Goal: Task Accomplishment & Management: Manage account settings

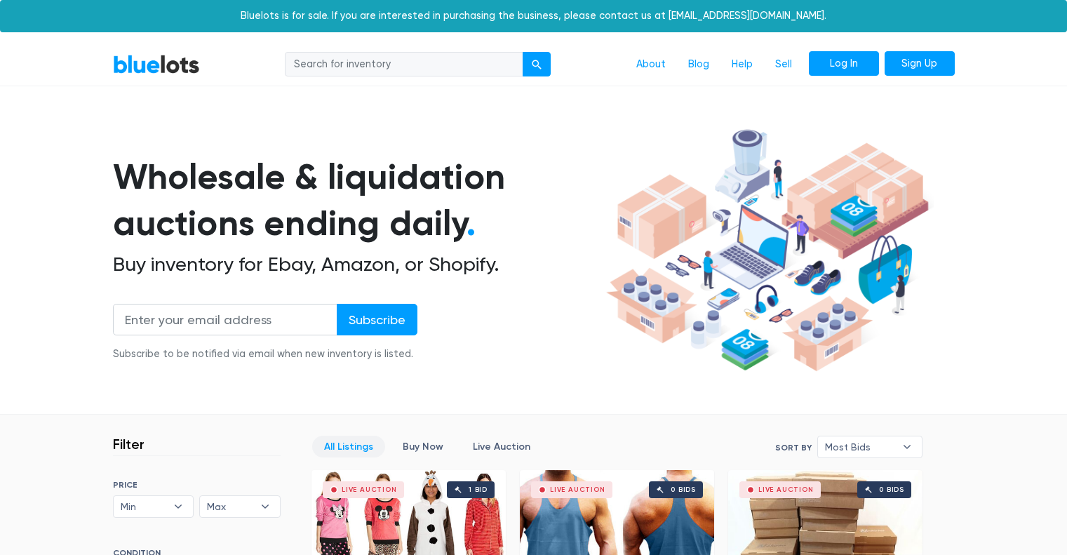
click at [842, 54] on link "Log In" at bounding box center [844, 63] width 70 height 25
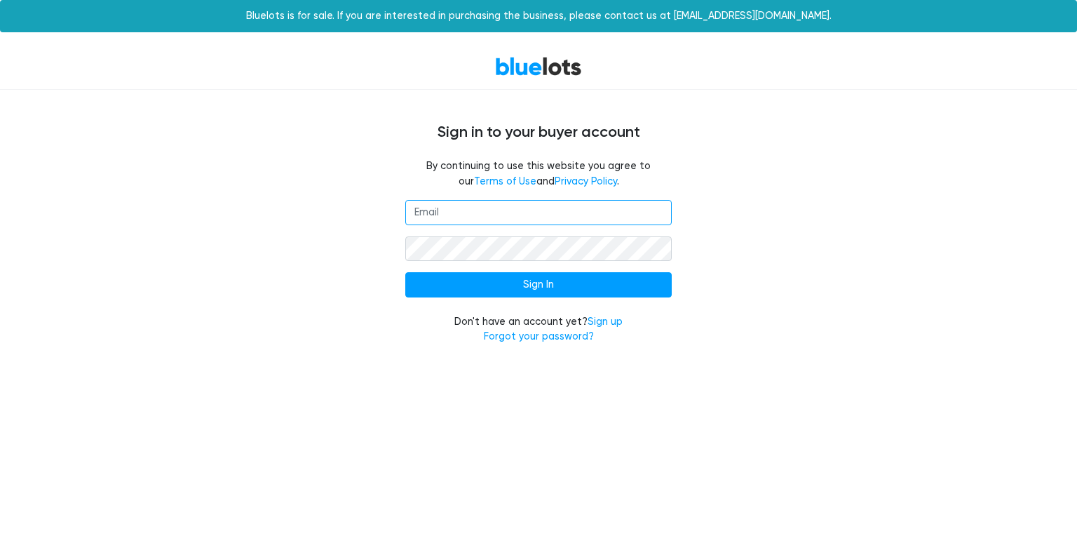
type input "[EMAIL_ADDRESS][DOMAIN_NAME]"
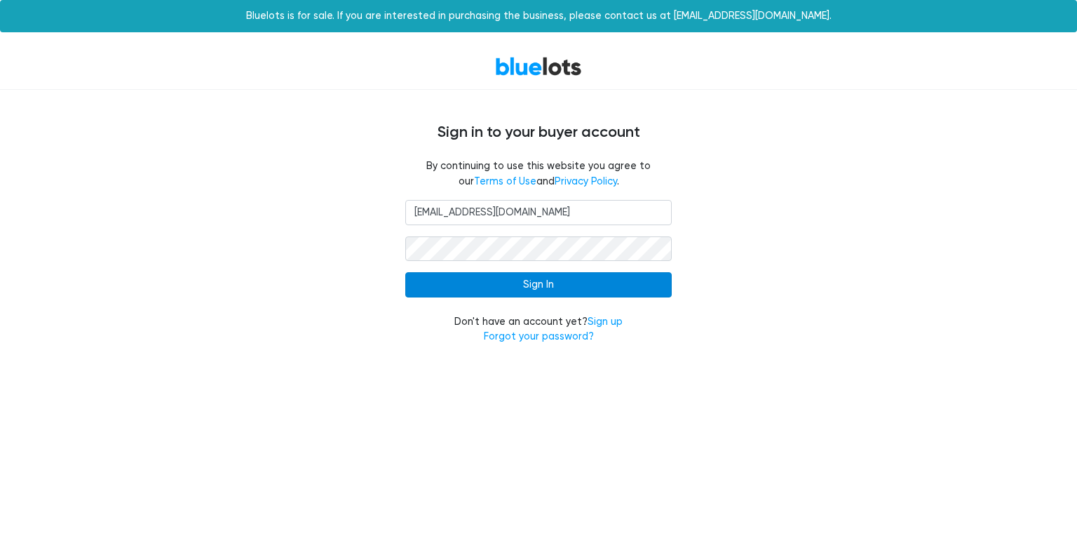
click at [544, 282] on input "Sign In" at bounding box center [538, 284] width 267 height 25
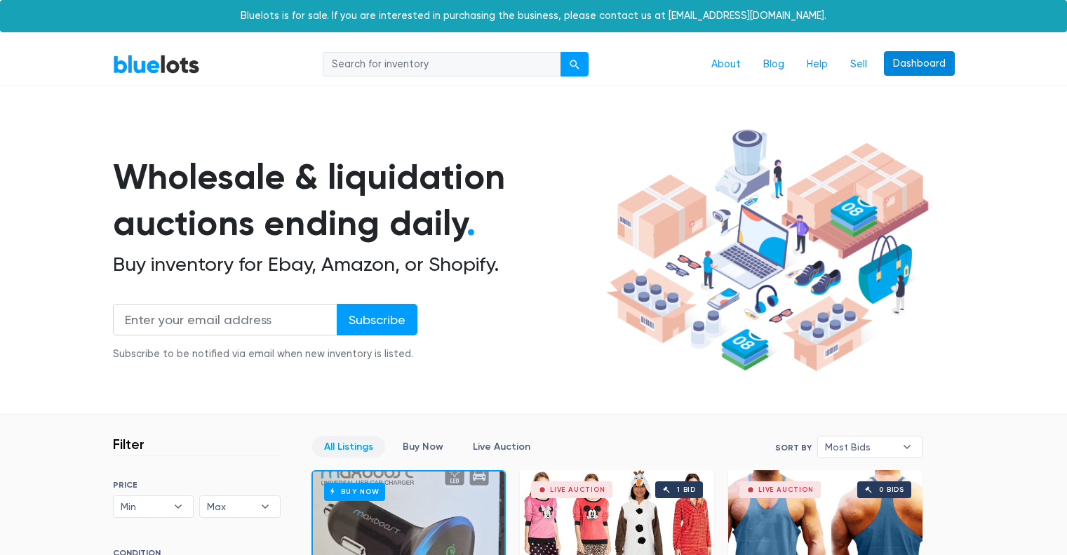
click at [901, 65] on link "Dashboard" at bounding box center [919, 63] width 71 height 25
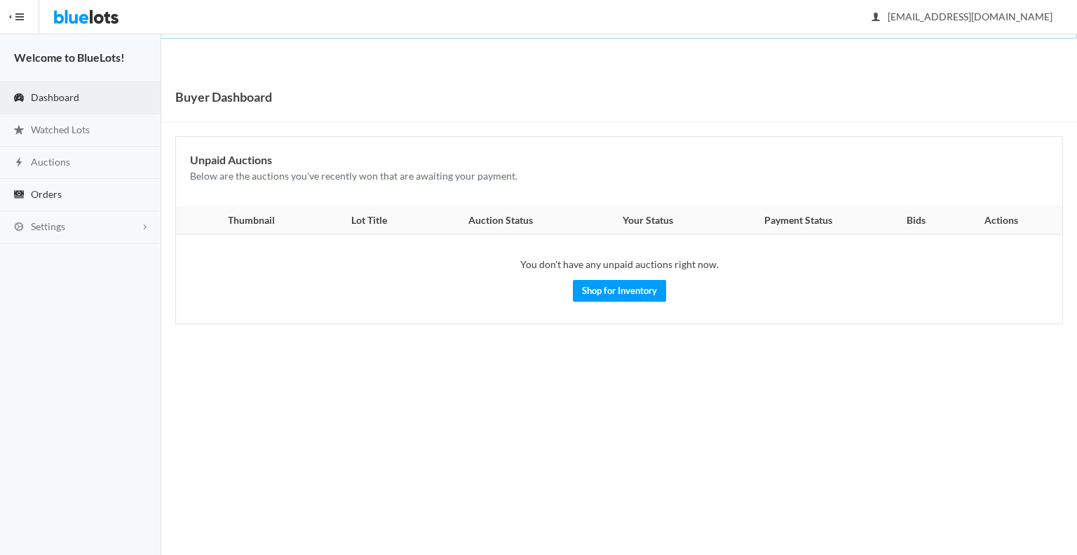
click at [66, 193] on link "Orders" at bounding box center [80, 195] width 161 height 32
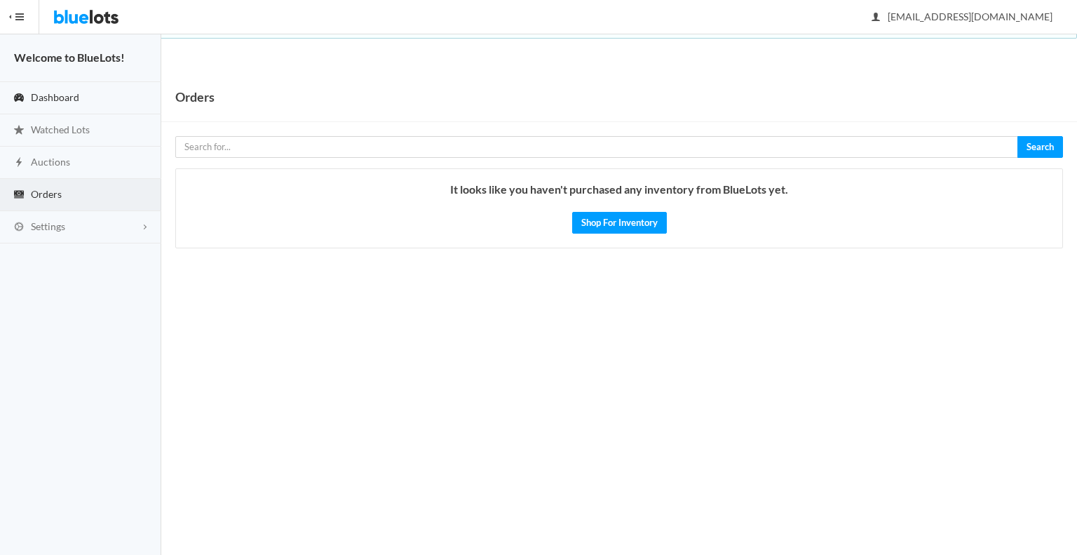
click at [39, 93] on span "Dashboard" at bounding box center [55, 97] width 48 height 12
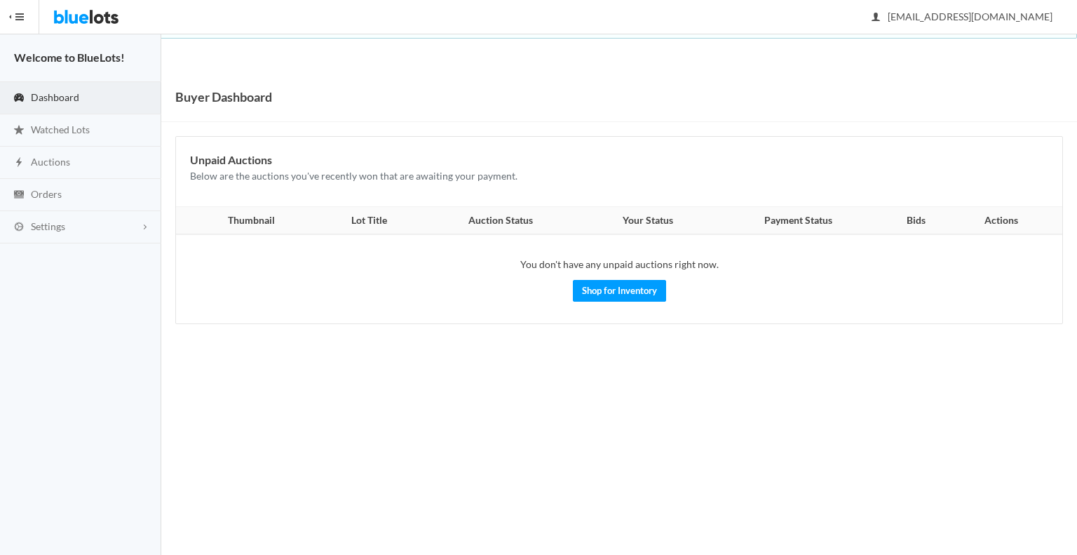
click at [24, 8] on button "HIDE MENU" at bounding box center [19, 17] width 39 height 34
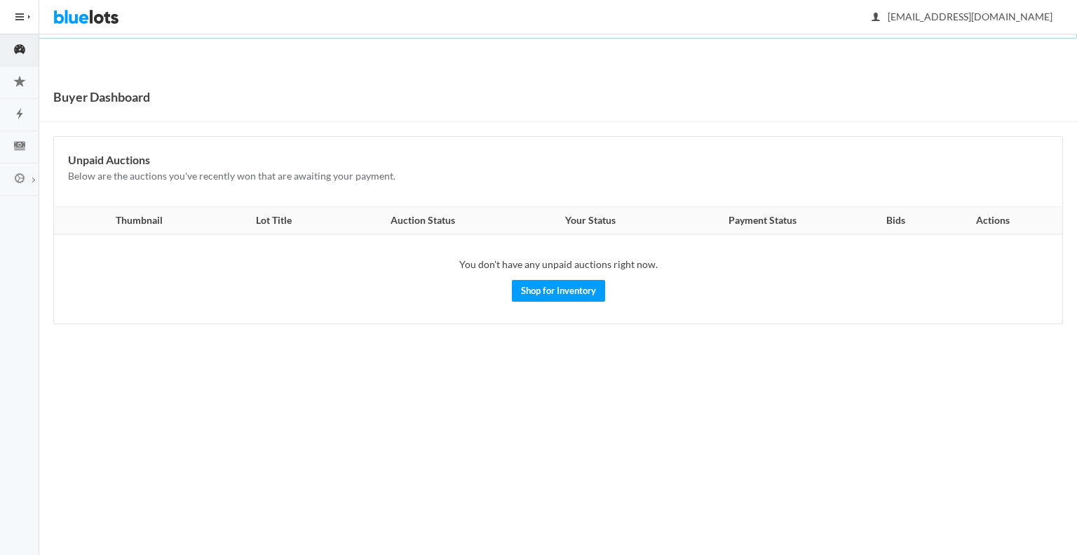
click at [24, 8] on button "HIDE MENU" at bounding box center [19, 17] width 39 height 34
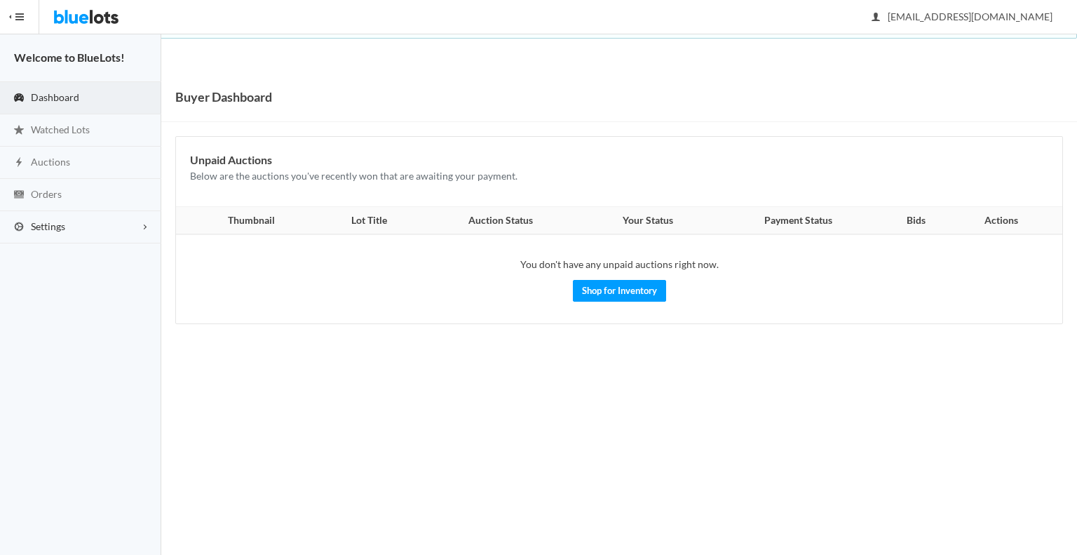
click at [91, 233] on link "Settings" at bounding box center [80, 227] width 161 height 32
click at [103, 1] on img at bounding box center [86, 17] width 66 height 34
click at [95, 20] on img at bounding box center [86, 17] width 66 height 34
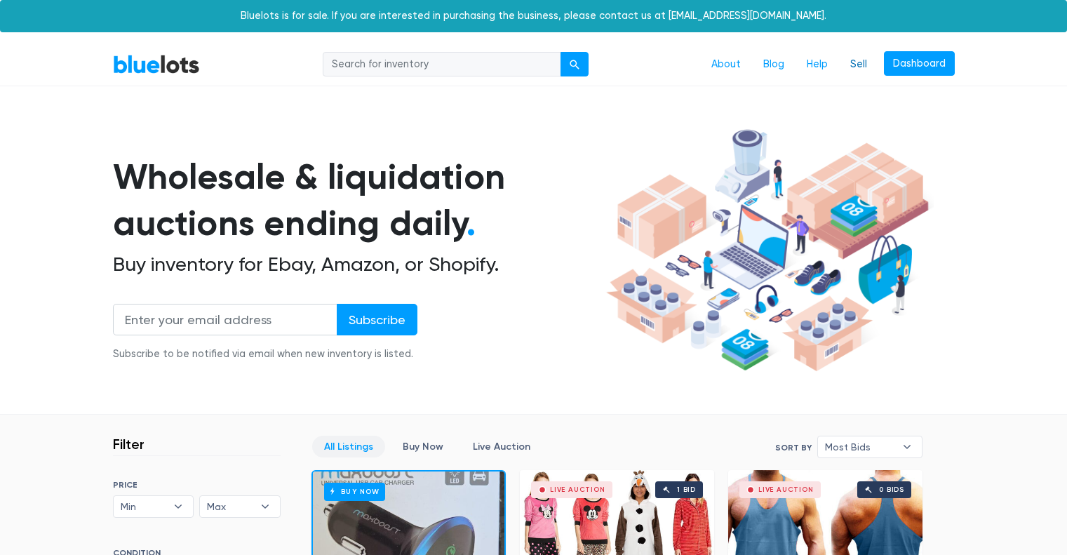
click at [859, 64] on link "Sell" at bounding box center [858, 64] width 39 height 27
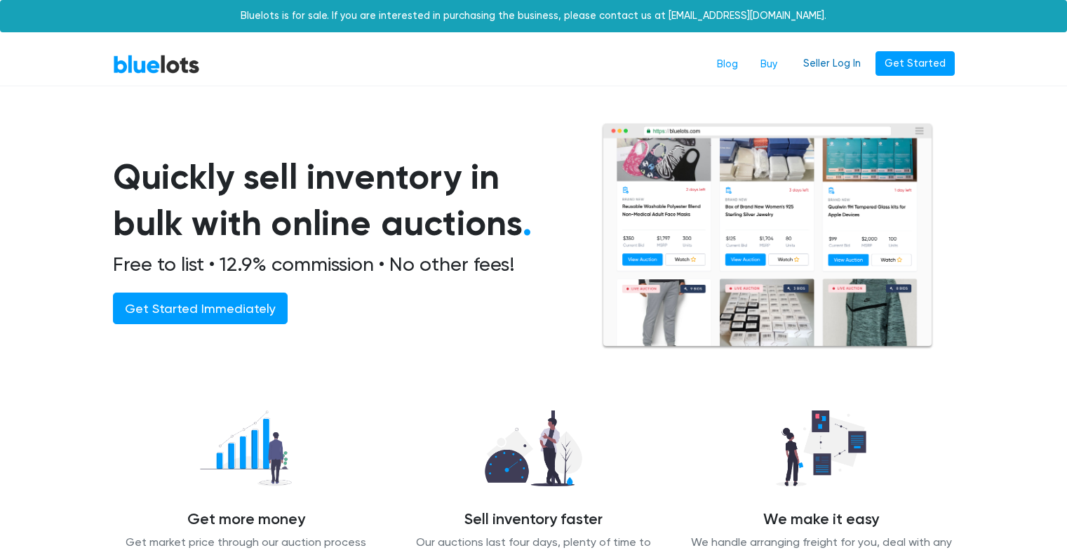
click at [834, 69] on link "Seller Log In" at bounding box center [832, 63] width 76 height 25
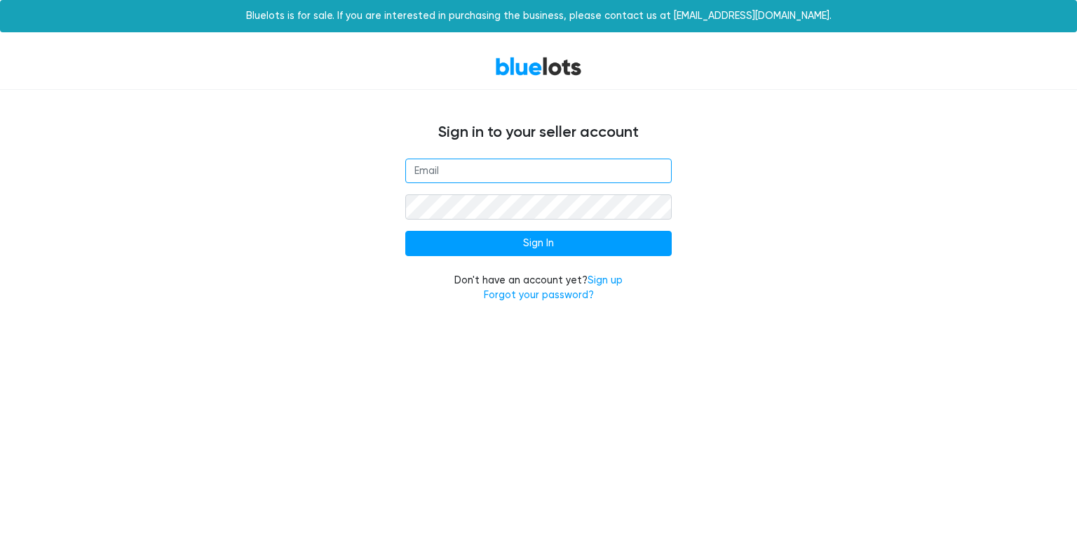
type input "jadabreu@gmail.com"
click at [552, 262] on form "jadabreu@gmail.com Sign In Don't have an account yet? Sign up Forgot your passw…" at bounding box center [538, 231] width 267 height 144
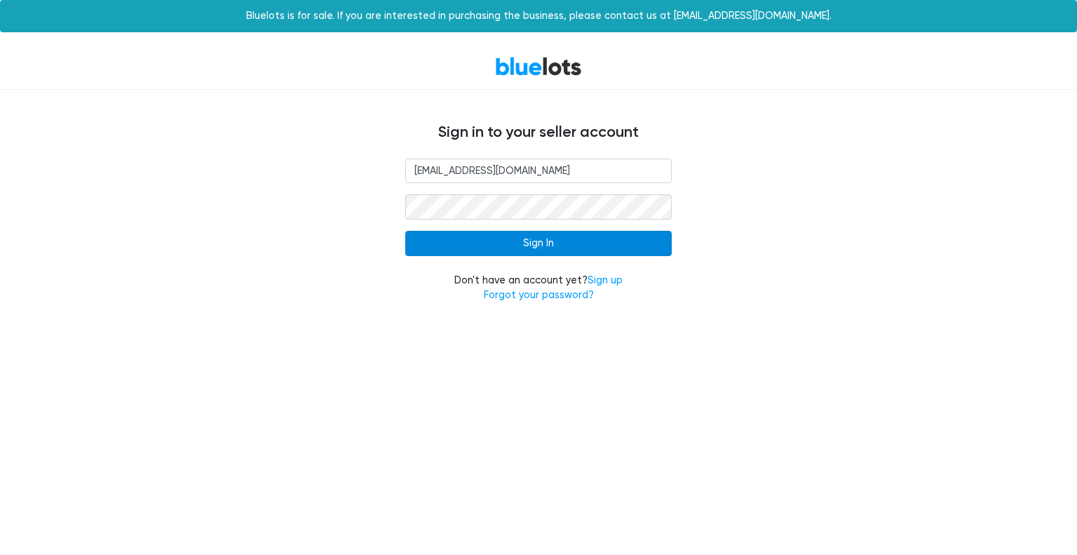
click at [558, 248] on input "Sign In" at bounding box center [538, 243] width 267 height 25
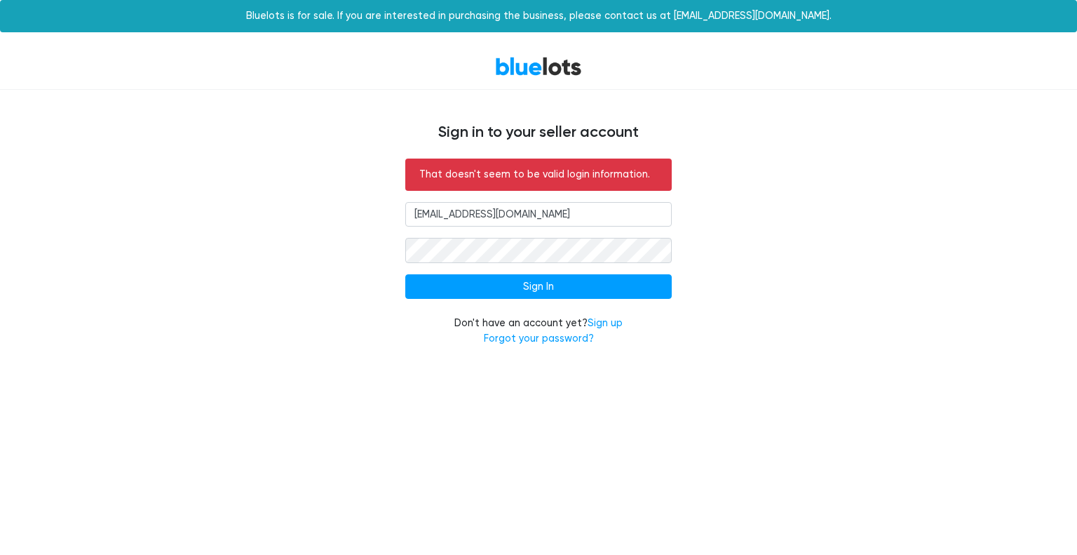
click at [568, 203] on input "[EMAIL_ADDRESS][DOMAIN_NAME]" at bounding box center [538, 214] width 267 height 25
click at [588, 202] on input "[EMAIL_ADDRESS][DOMAIN_NAME]" at bounding box center [538, 214] width 267 height 25
click at [624, 214] on input "email" at bounding box center [538, 214] width 267 height 25
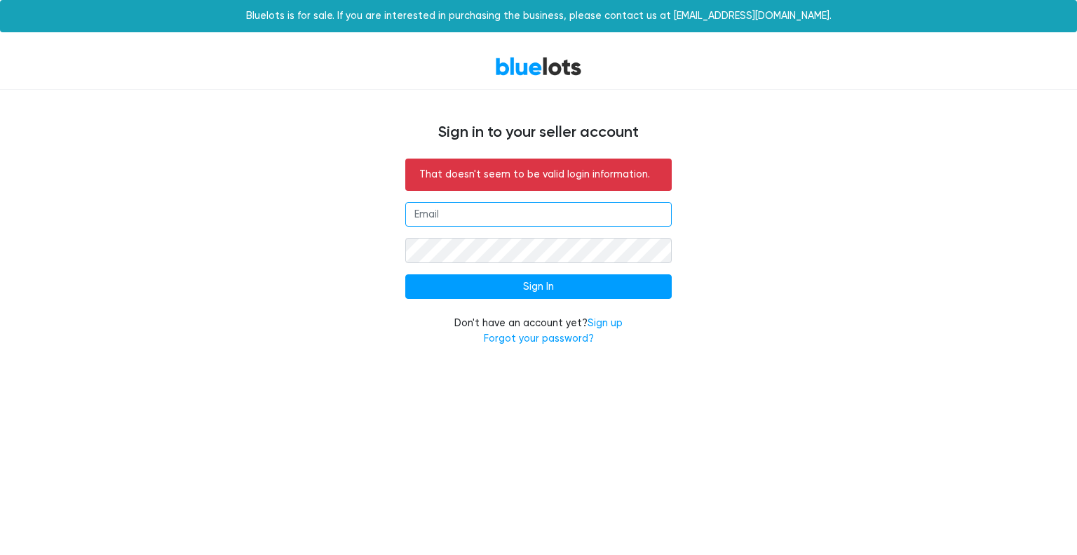
type input "[EMAIL_ADDRESS][DOMAIN_NAME]"
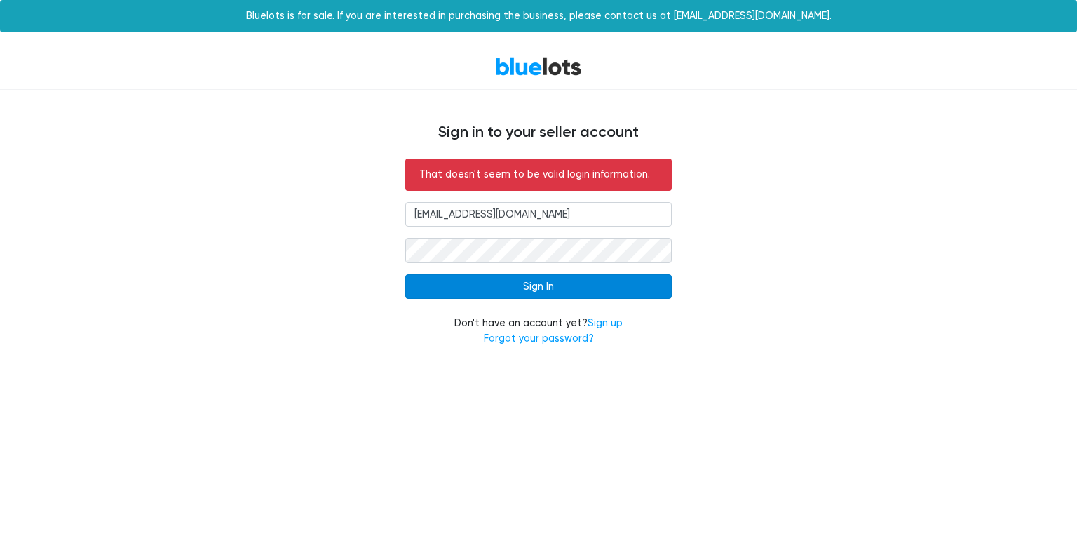
click at [581, 292] on input "Sign In" at bounding box center [538, 286] width 267 height 25
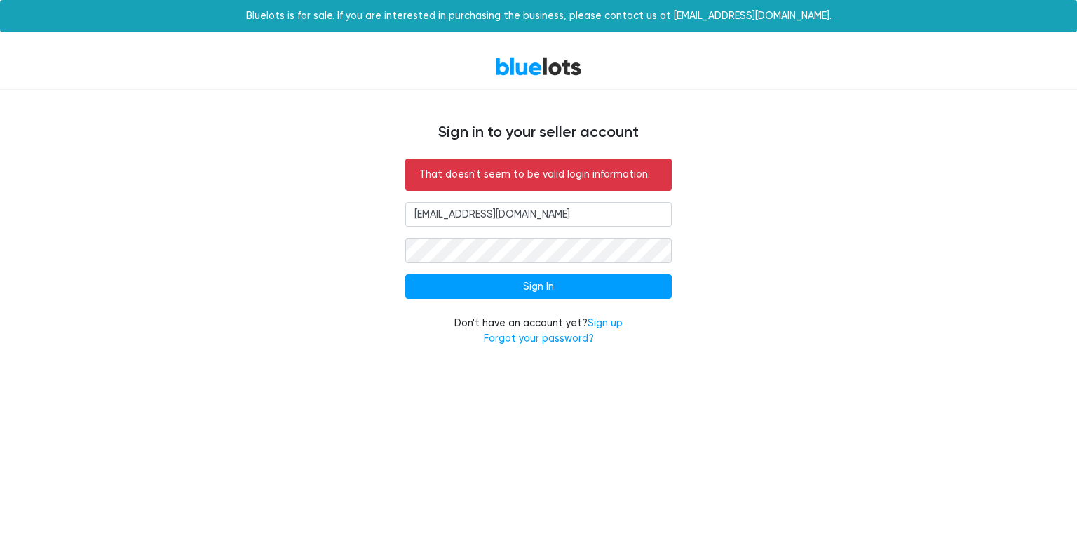
click at [590, 210] on input "jadabreu@gmail.com" at bounding box center [538, 214] width 267 height 25
click at [590, 210] on input "email" at bounding box center [538, 214] width 267 height 25
type input "[EMAIL_ADDRESS][DOMAIN_NAME]"
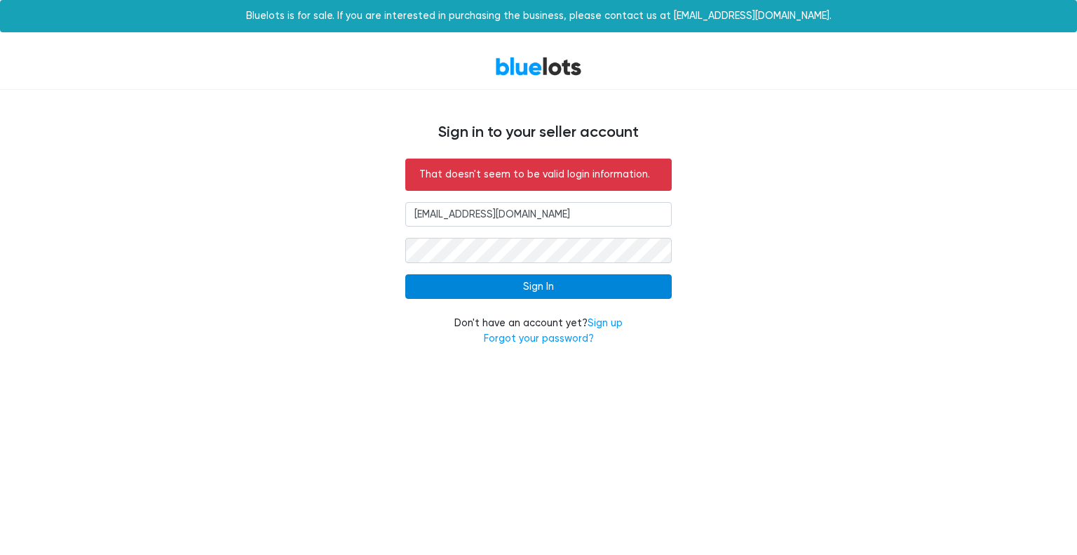
click at [593, 295] on input "Sign In" at bounding box center [538, 286] width 267 height 25
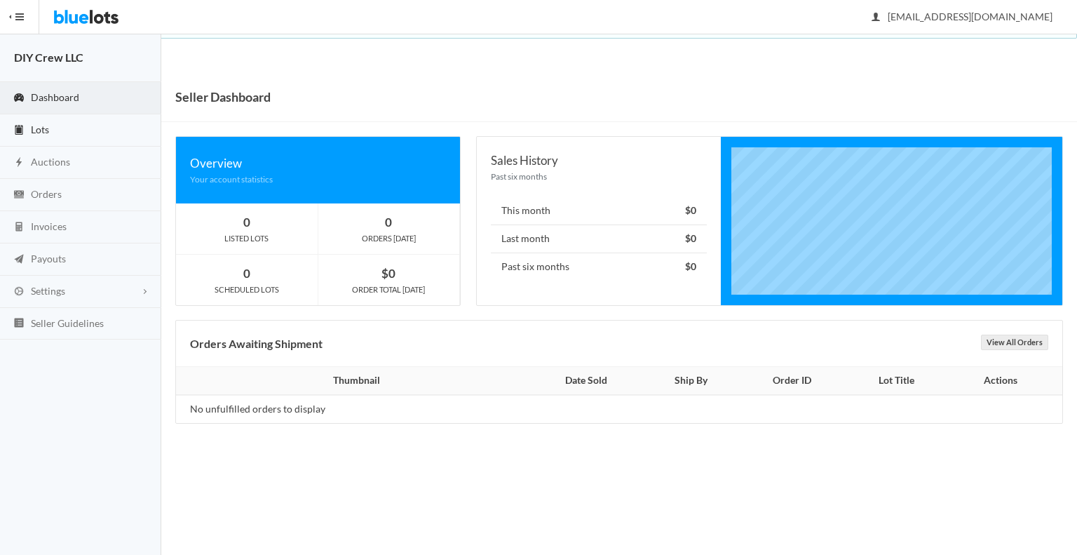
click at [34, 130] on span "Lots" at bounding box center [40, 129] width 18 height 12
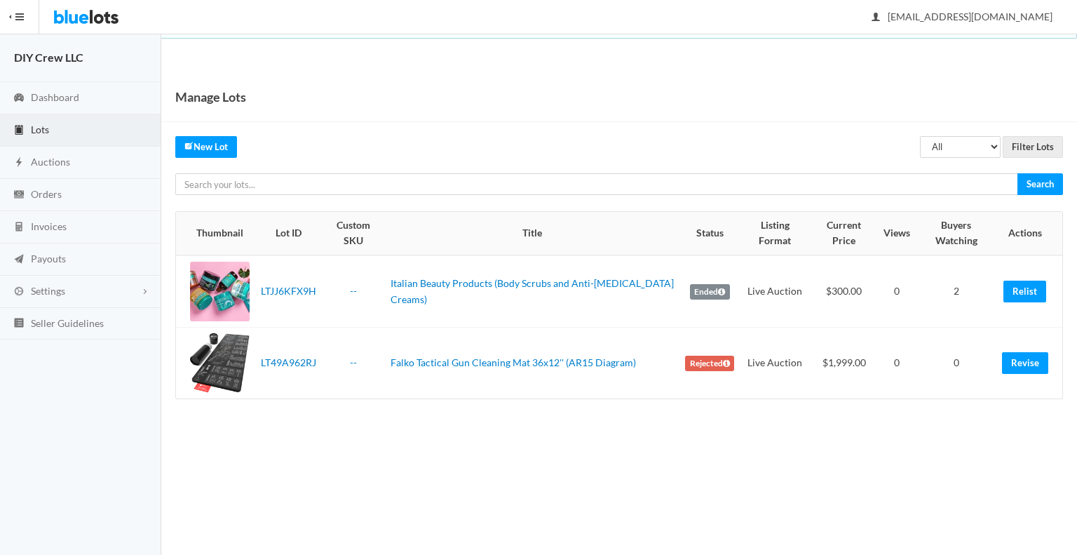
click at [708, 360] on label "Rejected" at bounding box center [709, 363] width 49 height 15
click at [480, 358] on link "Falko Tactical Gun Cleaning Mat 36x12'' (AR15 Diagram)" at bounding box center [514, 362] width 246 height 12
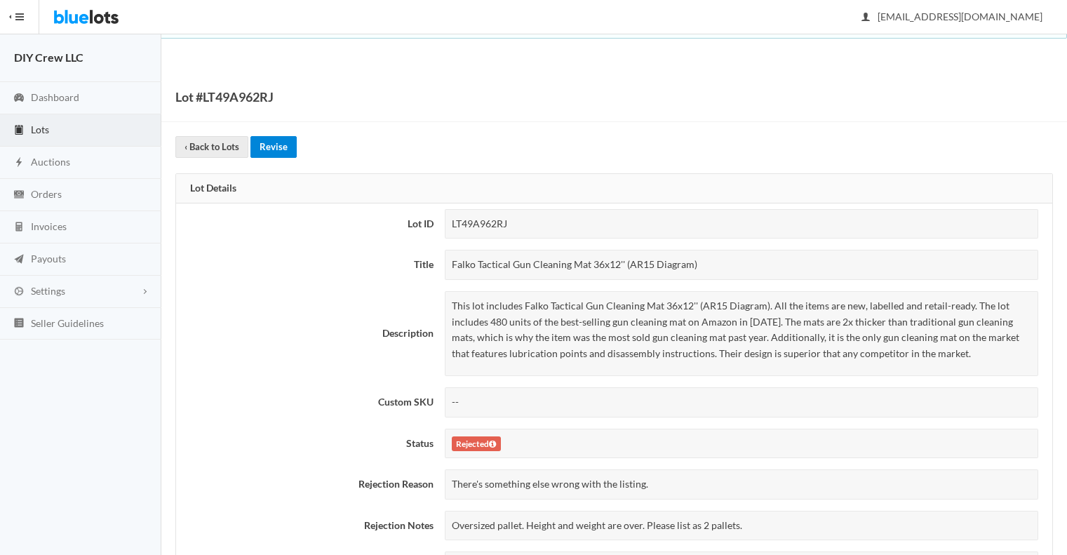
click at [280, 141] on link "Revise" at bounding box center [273, 147] width 46 height 22
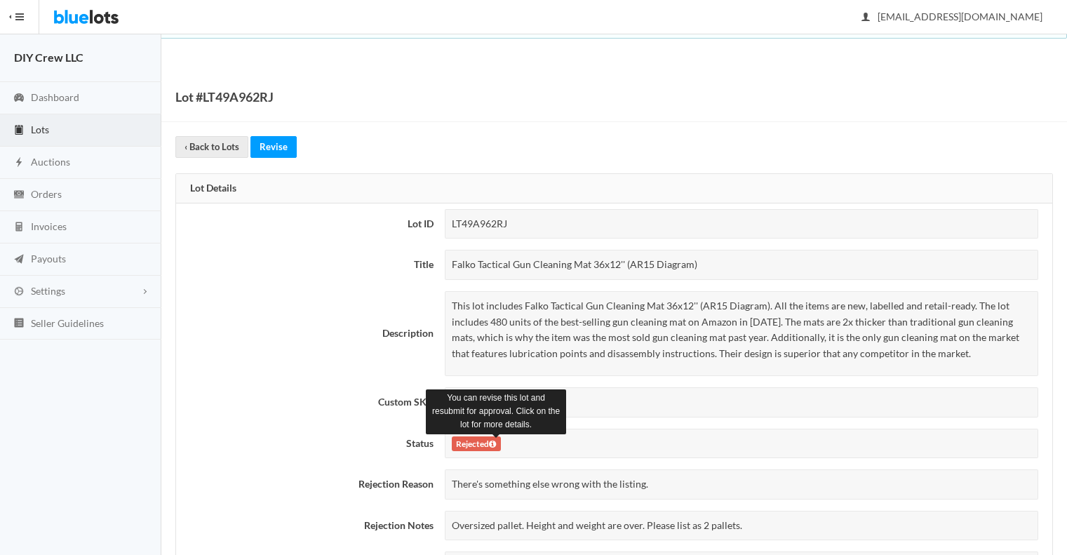
click at [496, 444] on icon at bounding box center [492, 444] width 7 height 8
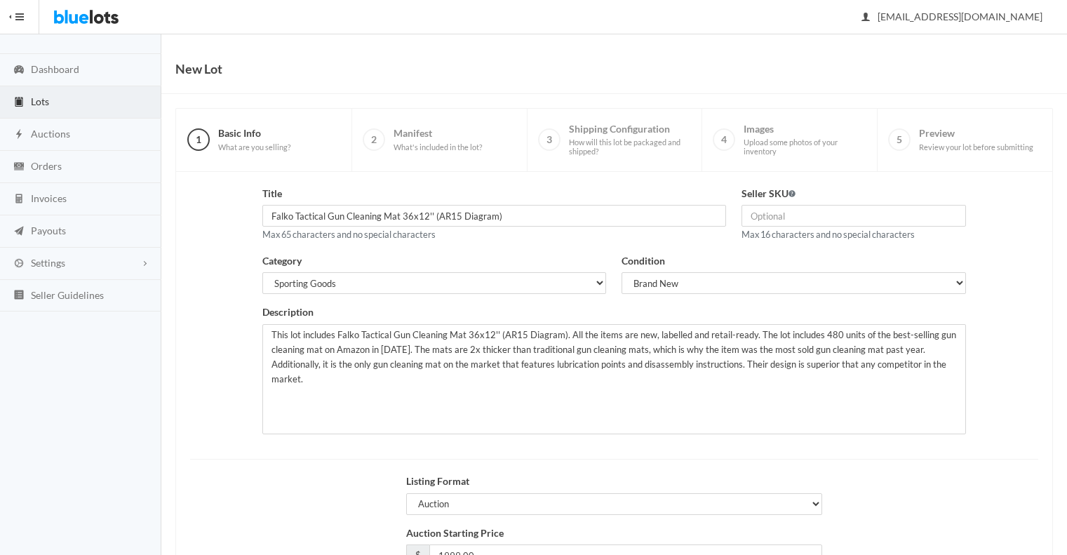
scroll to position [21, 0]
